Goal: Information Seeking & Learning: Learn about a topic

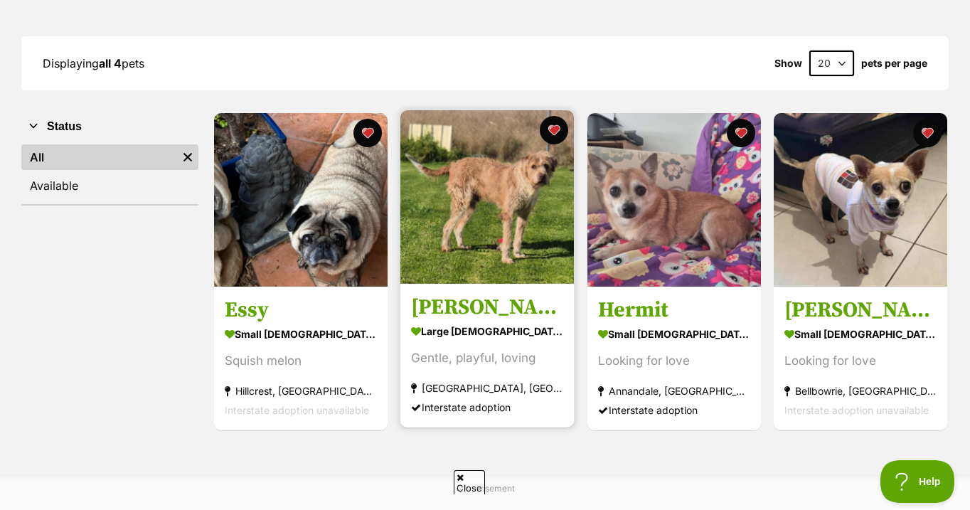
click at [493, 192] on img at bounding box center [486, 196] width 173 height 173
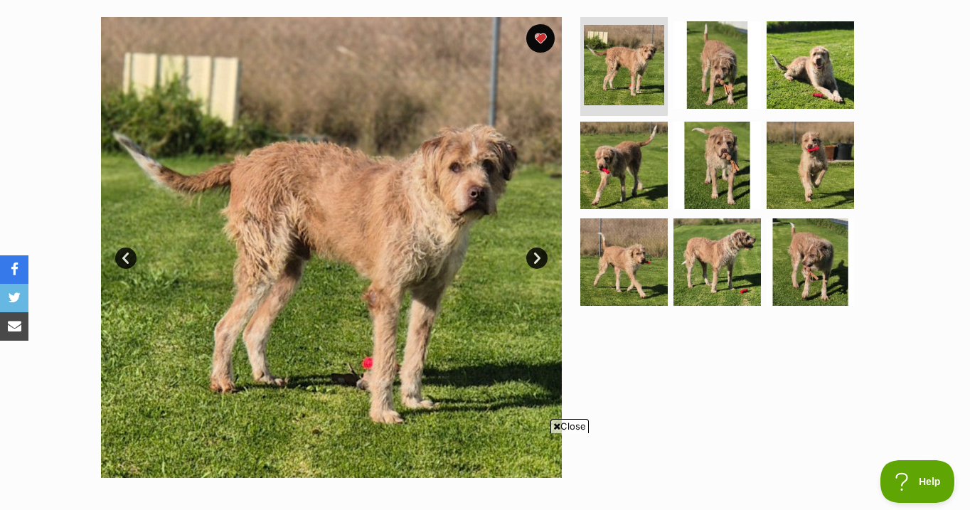
scroll to position [277, 0]
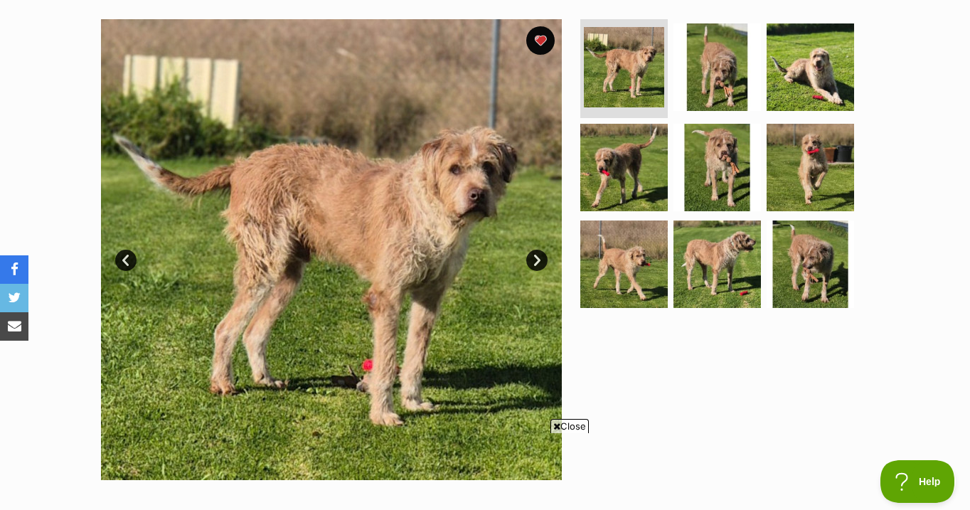
click at [533, 257] on link "Next" at bounding box center [536, 260] width 21 height 21
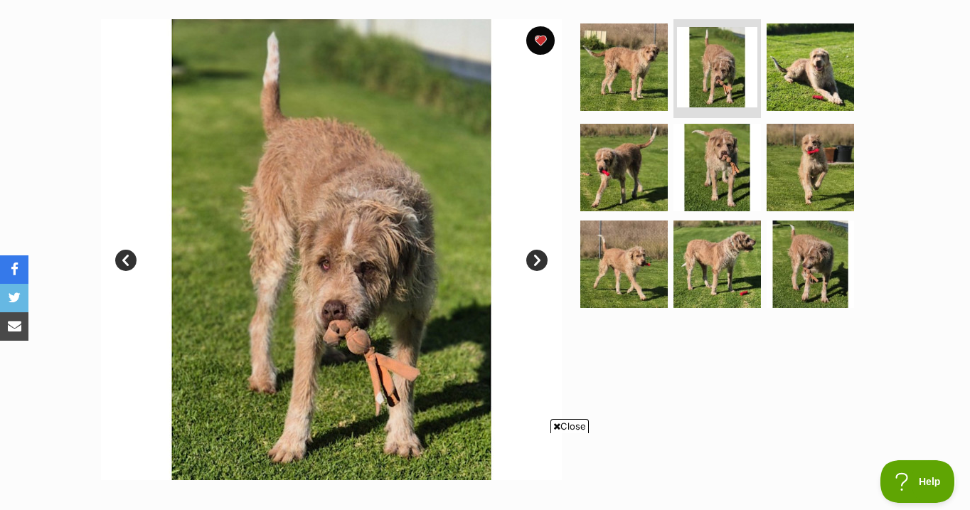
click at [533, 257] on link "Next" at bounding box center [536, 260] width 21 height 21
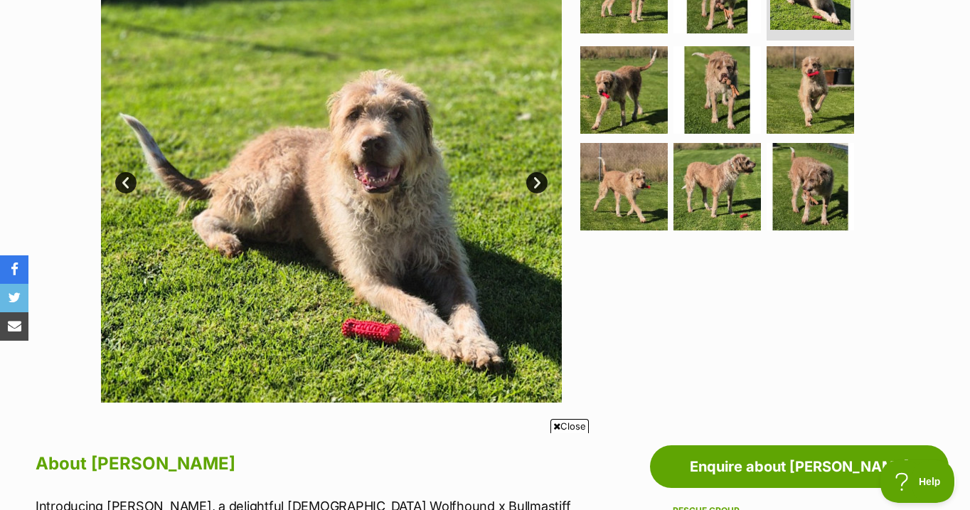
scroll to position [353, 0]
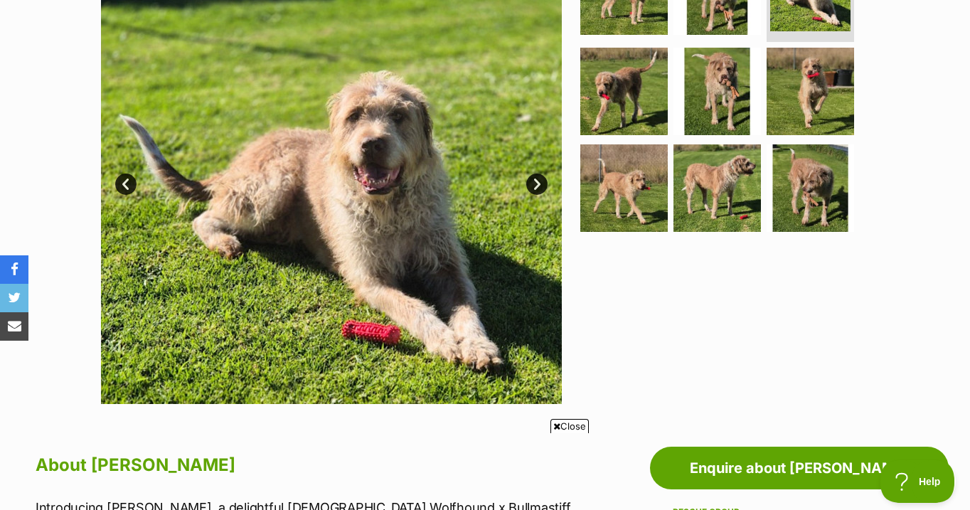
click at [535, 179] on link "Next" at bounding box center [536, 183] width 21 height 21
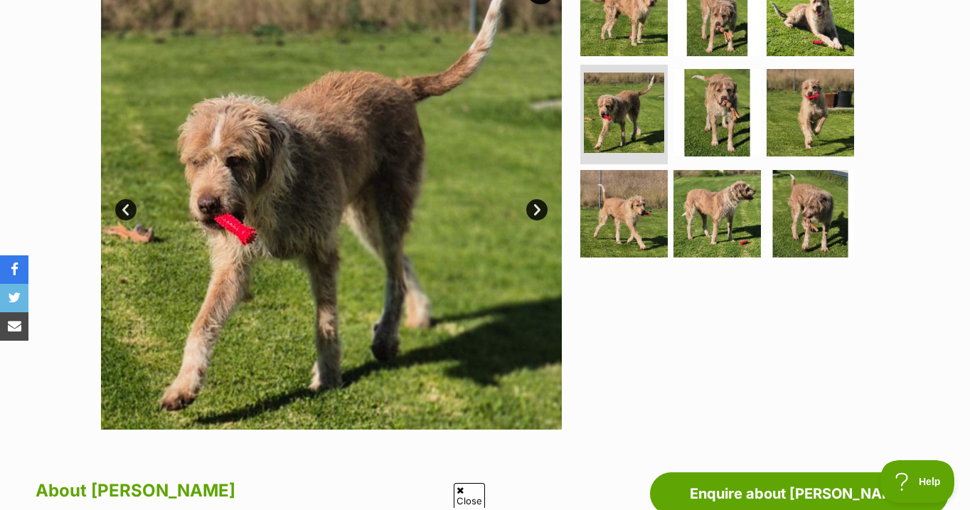
scroll to position [0, 0]
click at [537, 208] on link "Next" at bounding box center [536, 209] width 21 height 21
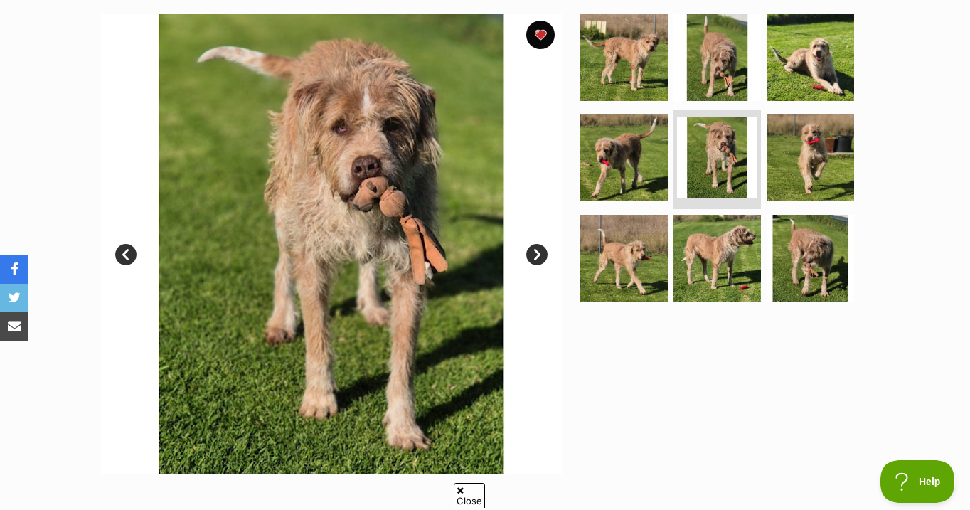
scroll to position [279, 0]
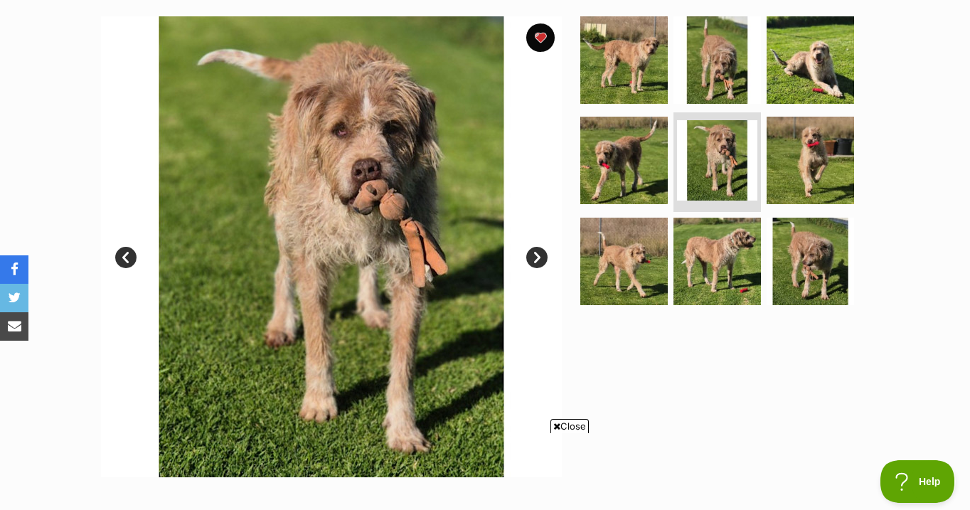
click at [540, 254] on link "Next" at bounding box center [536, 257] width 21 height 21
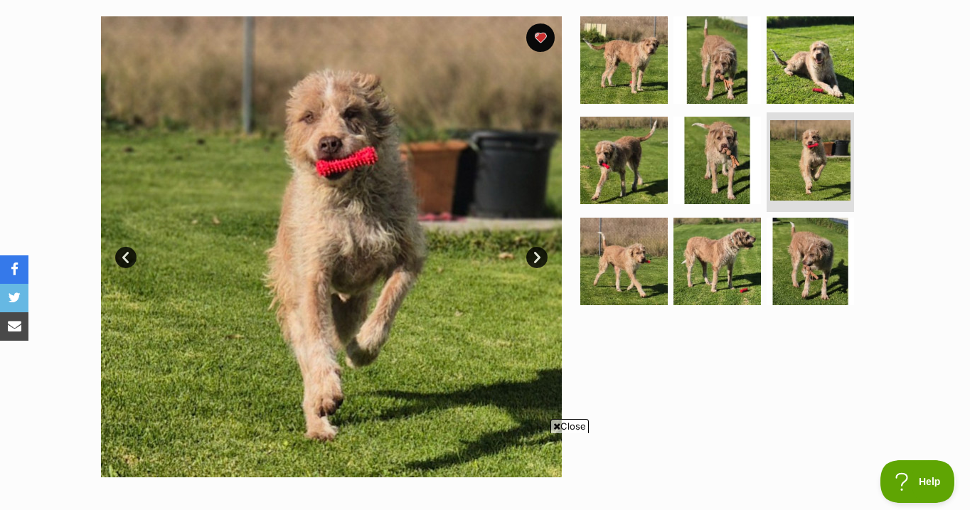
click at [536, 257] on link "Next" at bounding box center [536, 257] width 21 height 21
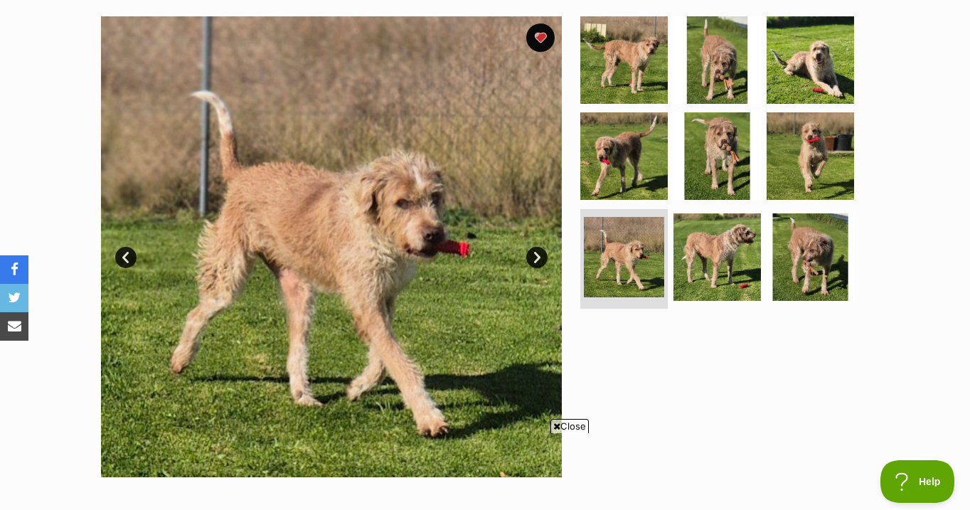
click at [535, 256] on link "Next" at bounding box center [536, 257] width 21 height 21
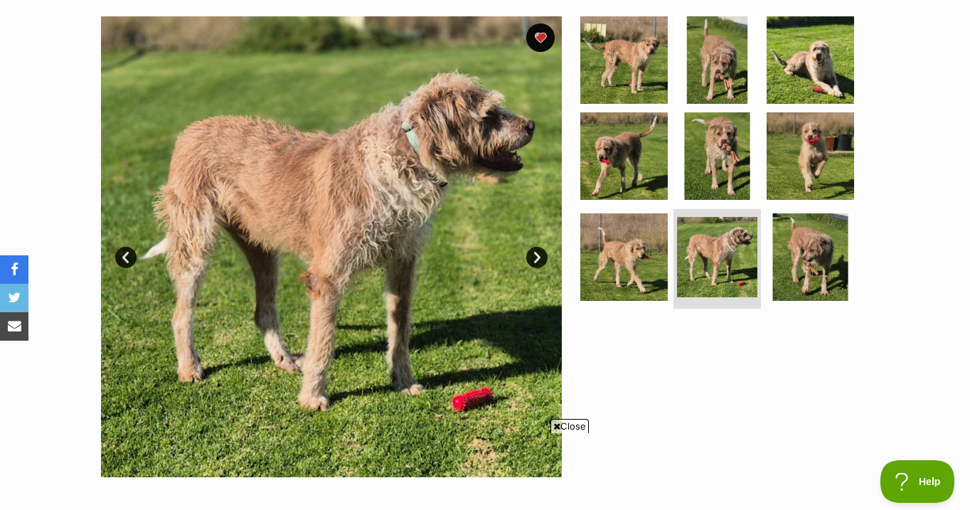
click at [535, 256] on link "Next" at bounding box center [536, 257] width 21 height 21
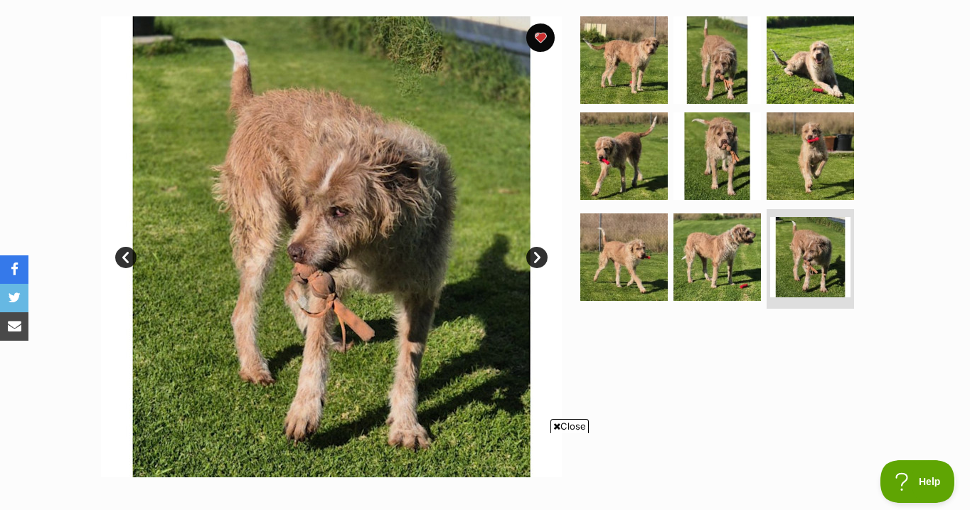
click at [535, 256] on link "Next" at bounding box center [536, 257] width 21 height 21
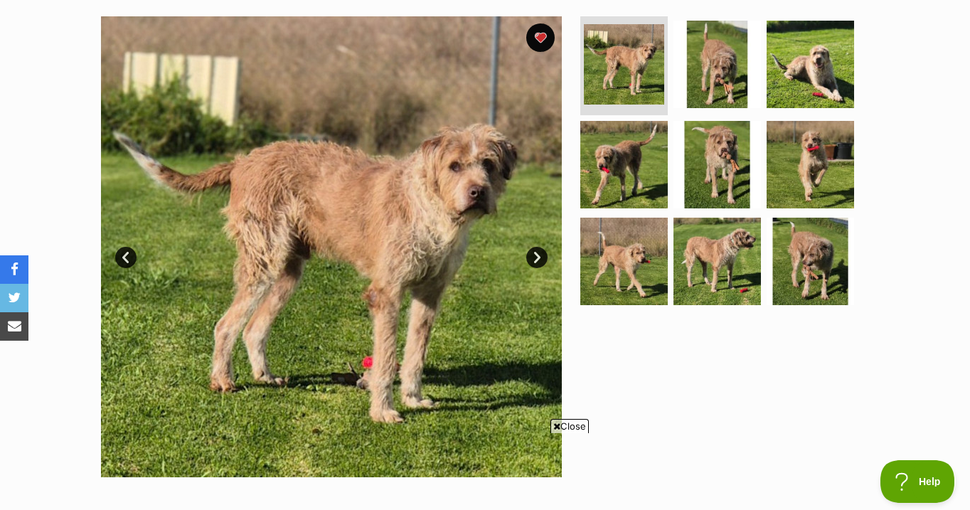
click at [535, 256] on link "Next" at bounding box center [536, 257] width 21 height 21
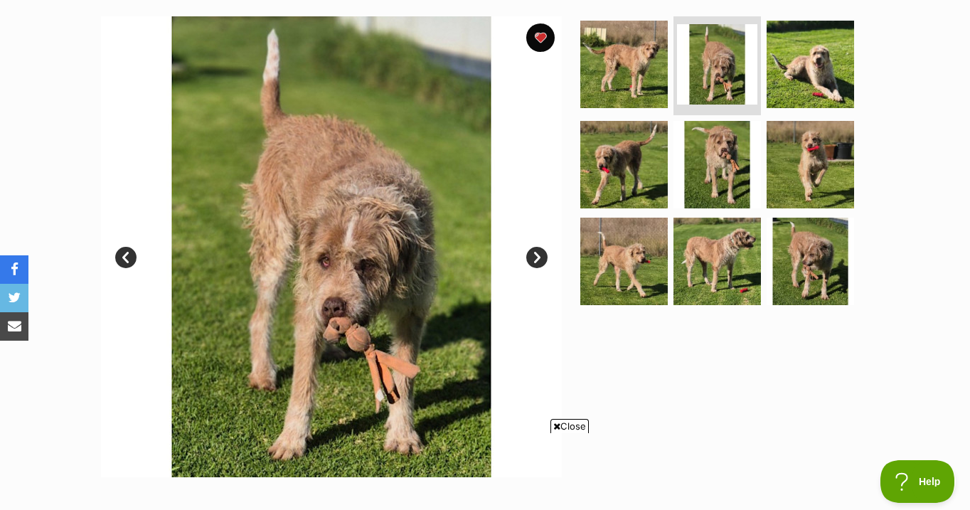
click at [535, 256] on link "Next" at bounding box center [536, 257] width 21 height 21
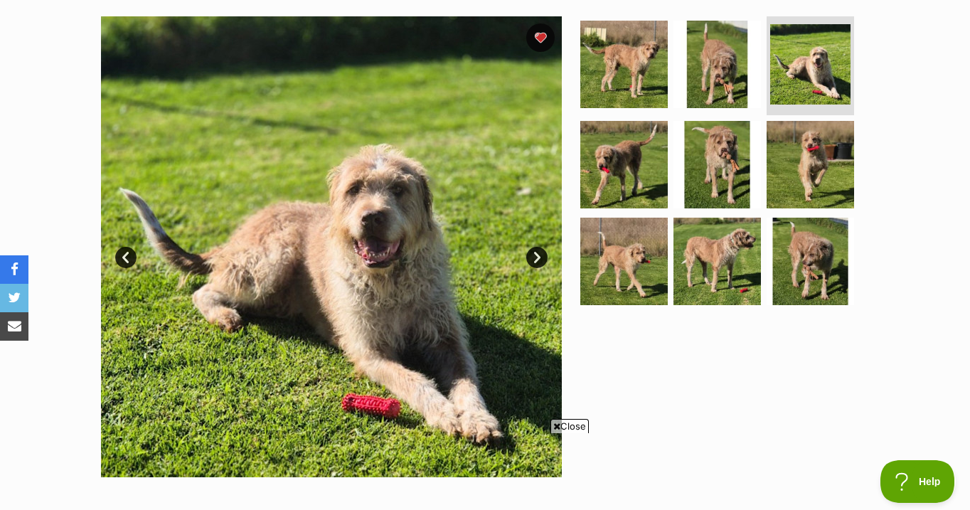
click at [535, 256] on link "Next" at bounding box center [536, 257] width 21 height 21
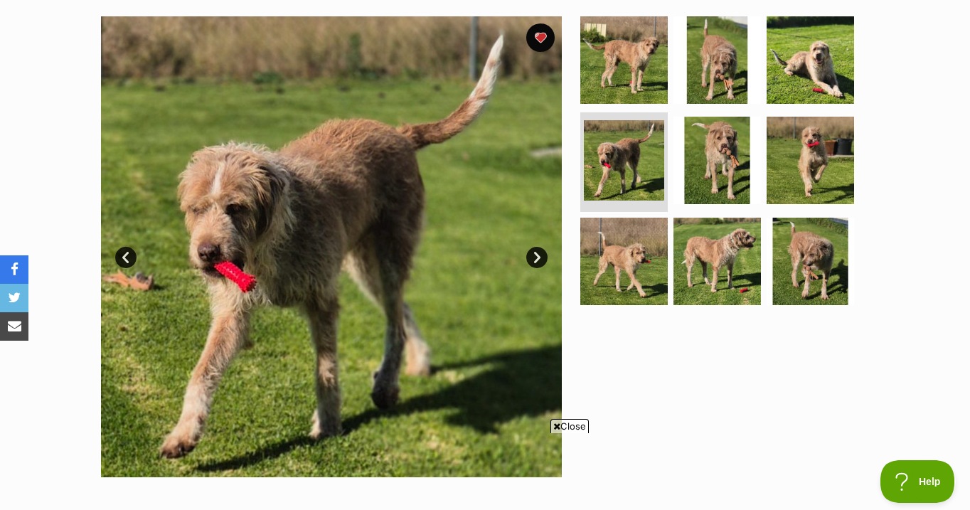
click at [535, 256] on link "Next" at bounding box center [536, 257] width 21 height 21
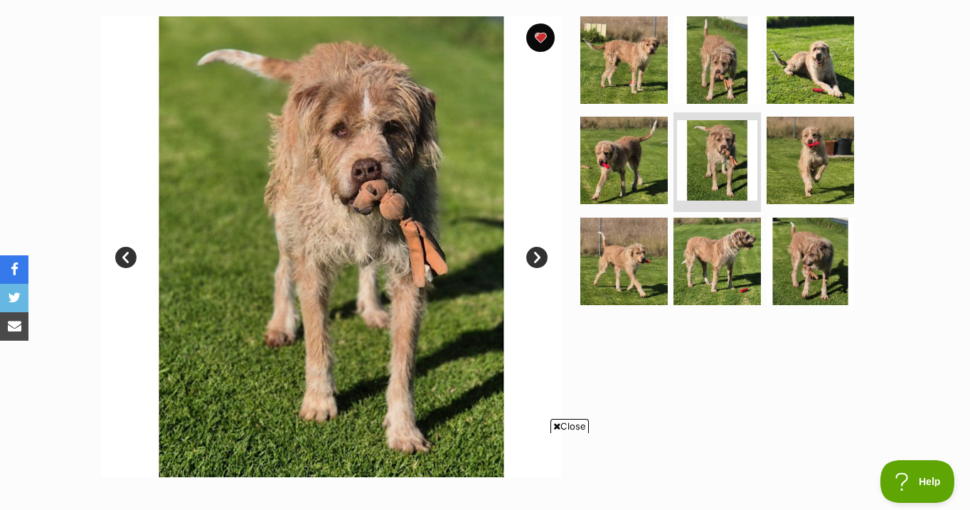
click at [535, 256] on link "Next" at bounding box center [536, 257] width 21 height 21
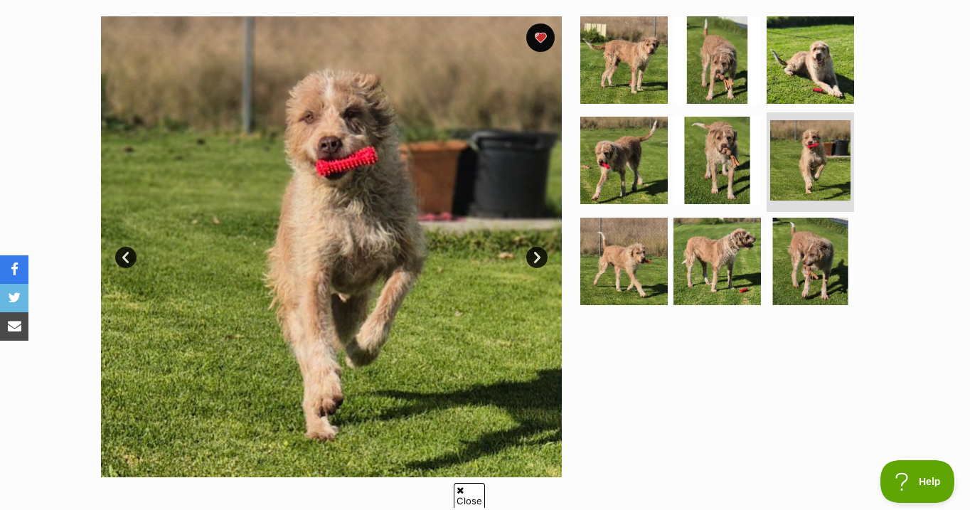
click at [535, 256] on link "Next" at bounding box center [536, 257] width 21 height 21
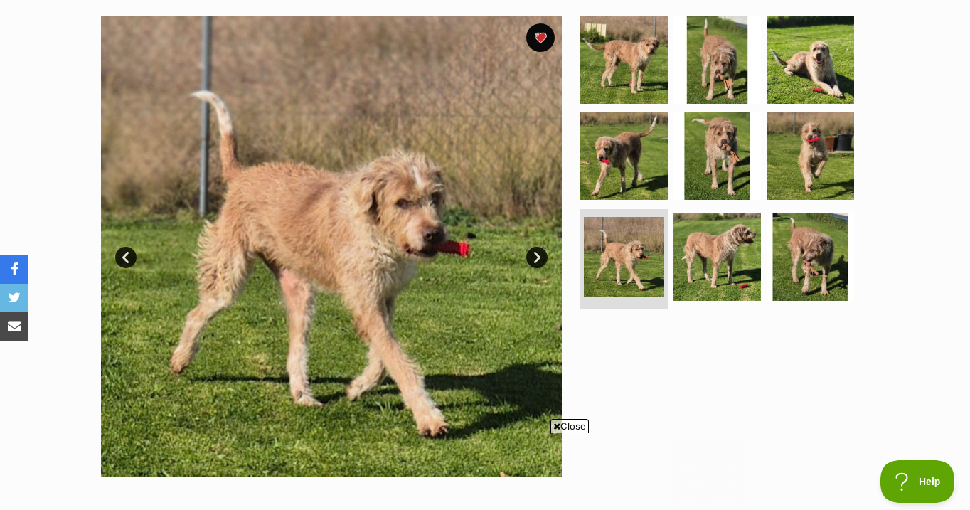
scroll to position [0, 0]
click at [535, 256] on link "Next" at bounding box center [536, 257] width 21 height 21
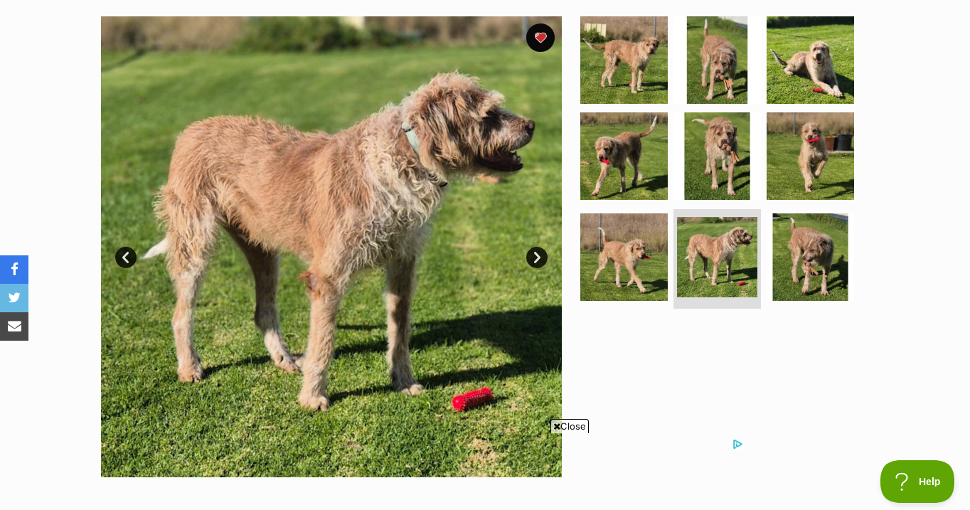
click at [535, 256] on link "Next" at bounding box center [536, 257] width 21 height 21
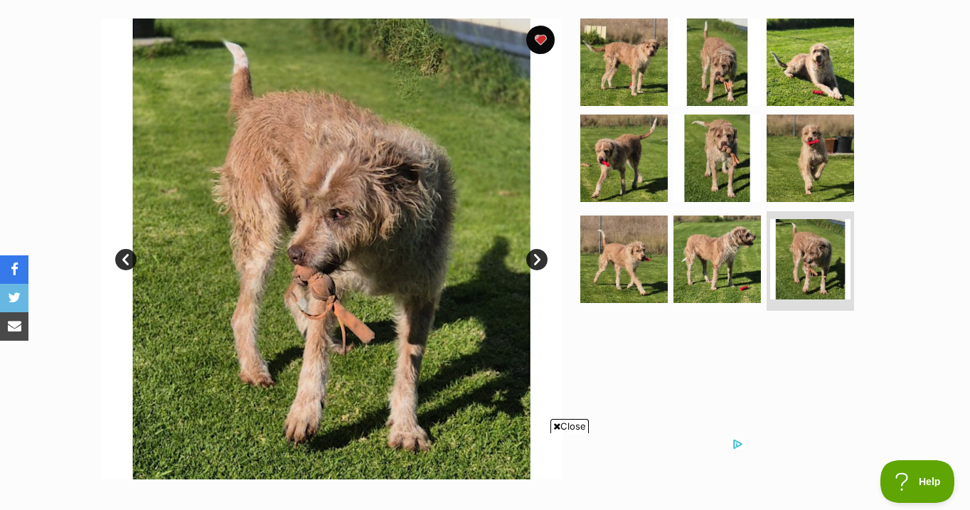
scroll to position [277, 0]
